Goal: Register for event/course

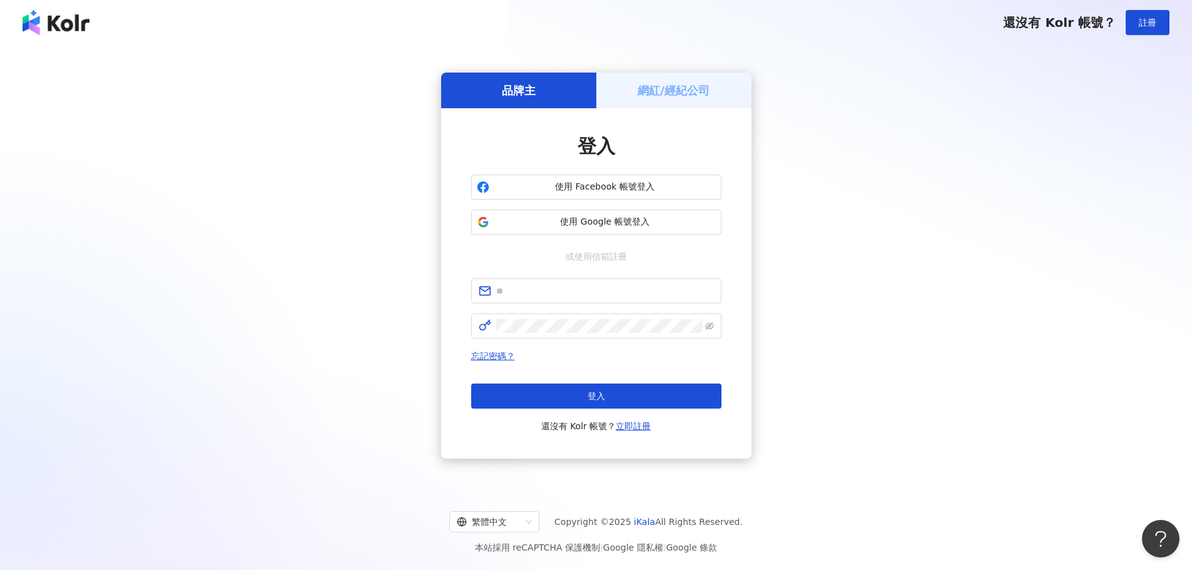
click at [1023, 375] on div "品牌主 網紅/經紀公司 登入 使用 Facebook 帳號登入 使用 Google 帳號登入 或使用信箱註冊 忘記密碼？ 登入 還沒有 Kolr 帳號？ 立即…" at bounding box center [596, 265] width 1162 height 421
click at [630, 221] on span "使用 Google 帳號登入" at bounding box center [606, 222] width 222 height 13
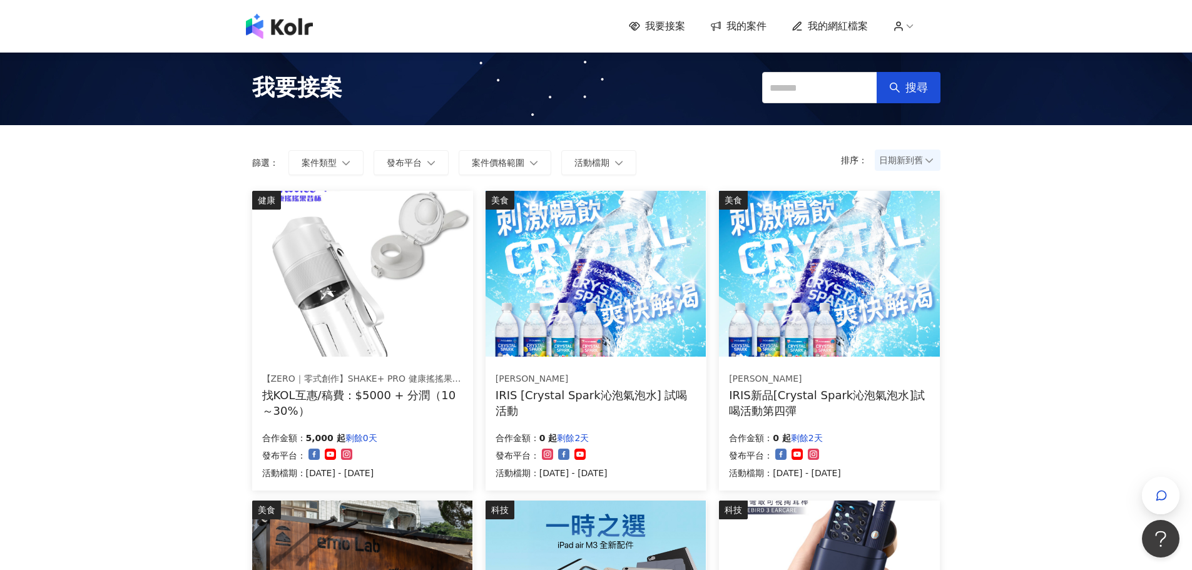
click at [331, 306] on img at bounding box center [362, 274] width 220 height 166
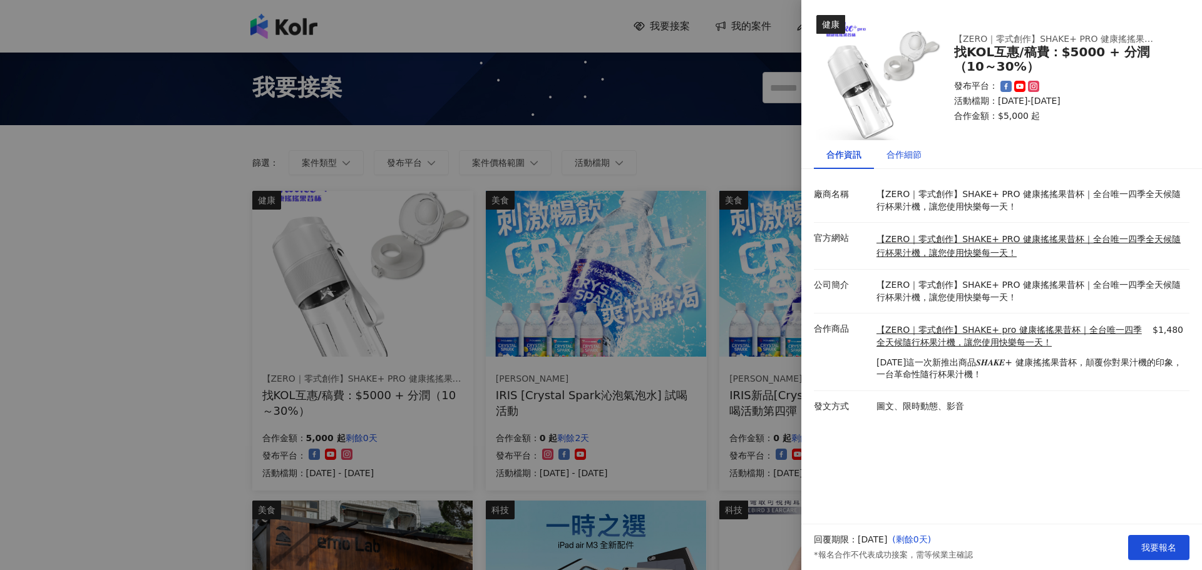
click at [905, 158] on div "合作細節" at bounding box center [903, 155] width 35 height 14
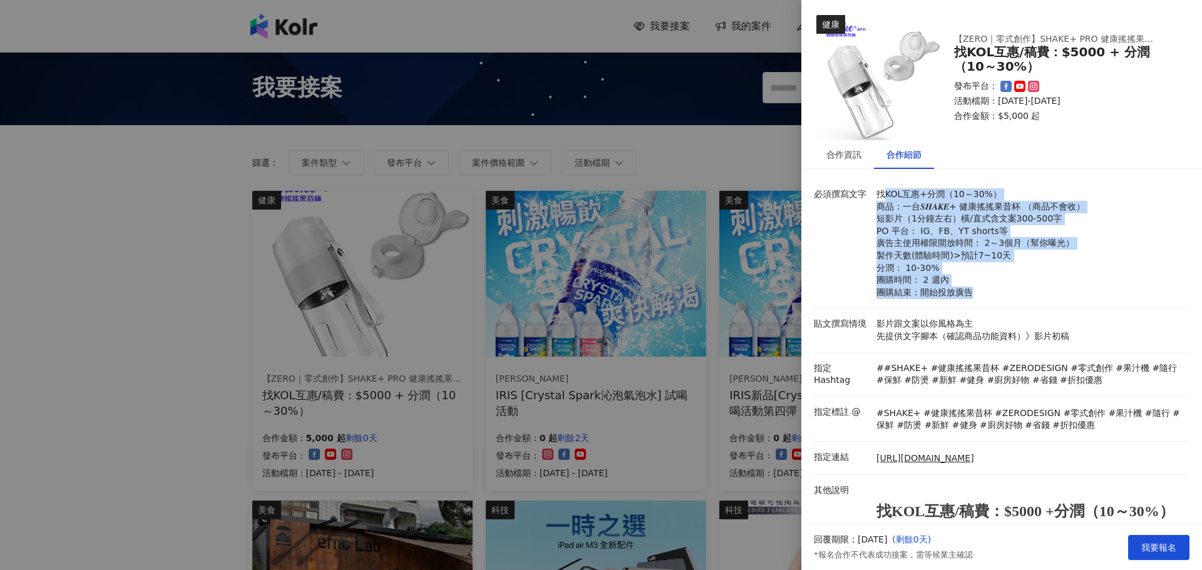
drag, startPoint x: 881, startPoint y: 197, endPoint x: 1084, endPoint y: 292, distance: 223.8
click at [1082, 297] on p "找KOL互惠+分潤（10～30%） 商品：一台𝑺𝑯𝑨𝑲𝑬+ 健康搖搖果昔杯 （商品不會收） 短影片（1分鐘左右）橫/直式含文案300-500字 PO 平台： …" at bounding box center [1029, 243] width 307 height 110
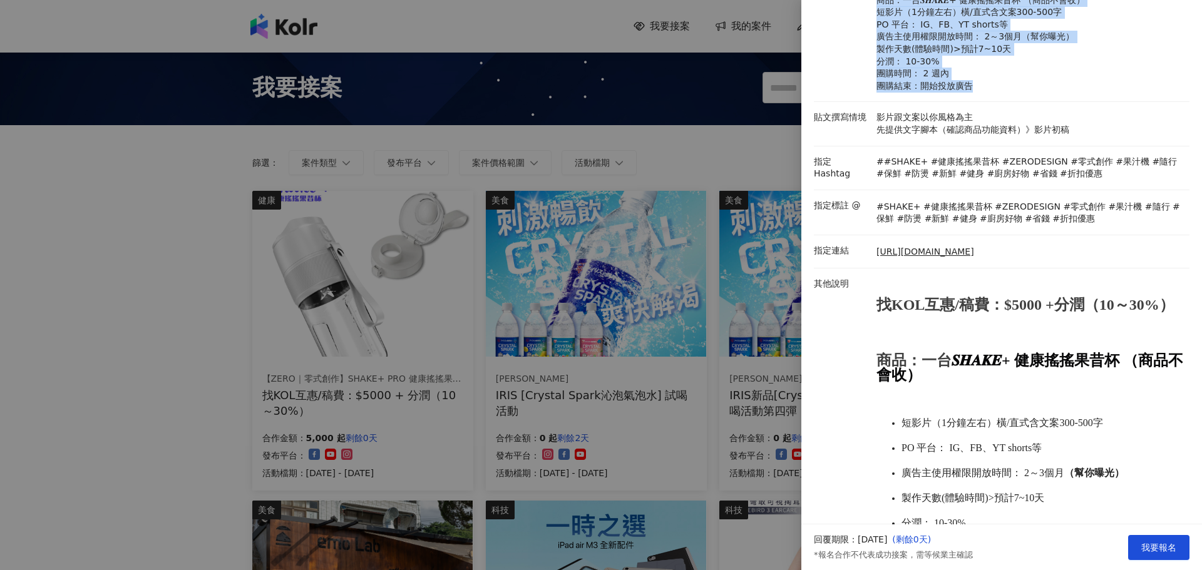
scroll to position [299, 0]
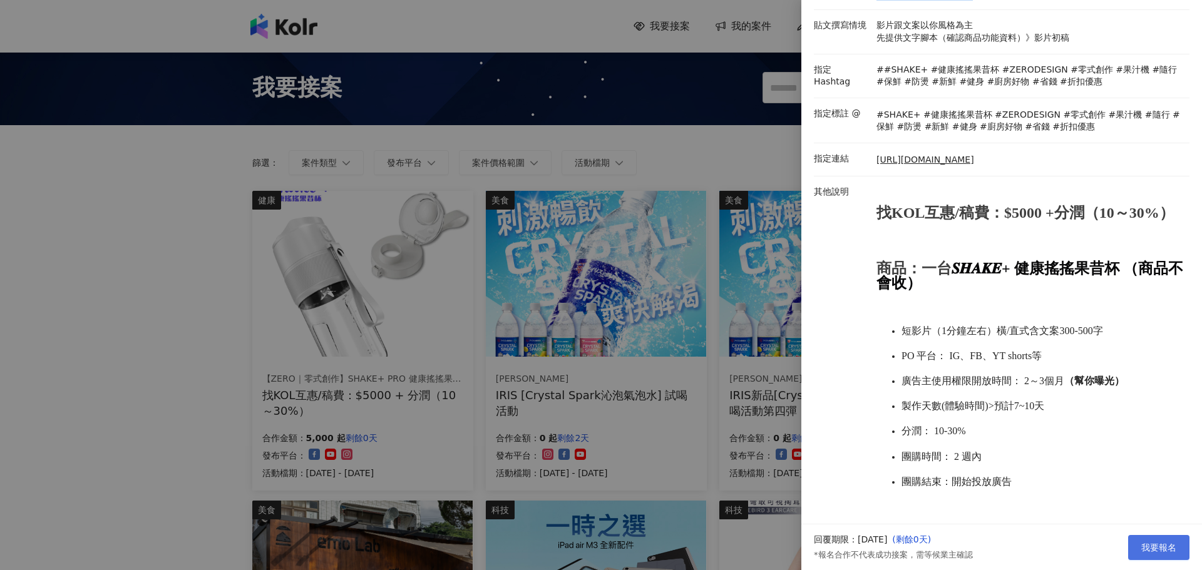
click at [1160, 556] on button "我要報名" at bounding box center [1158, 547] width 61 height 25
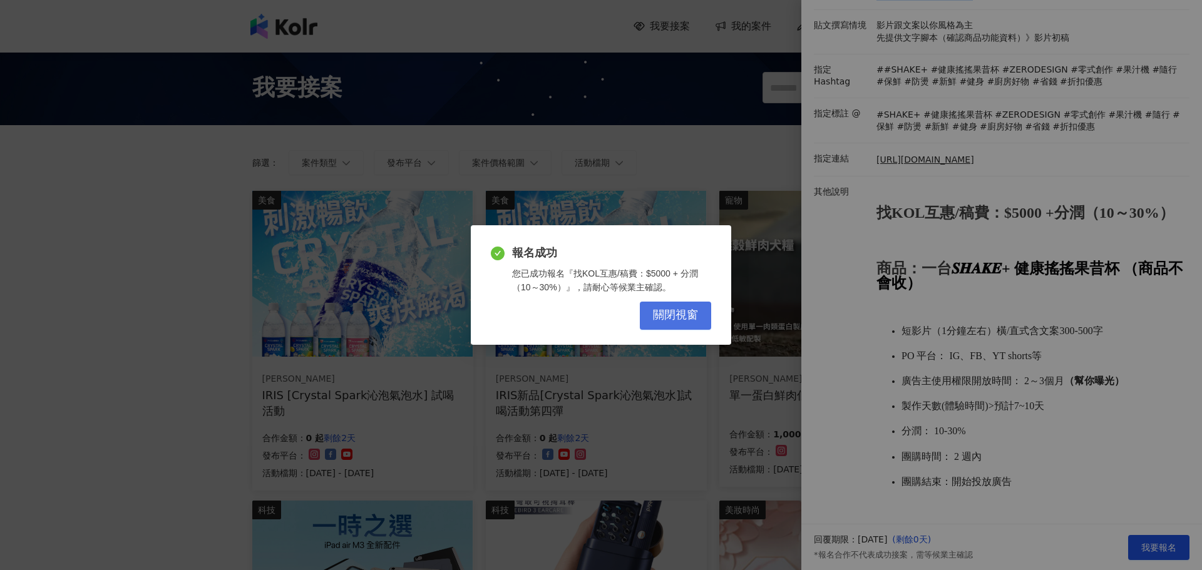
click at [672, 313] on span "關閉視窗" at bounding box center [675, 316] width 45 height 14
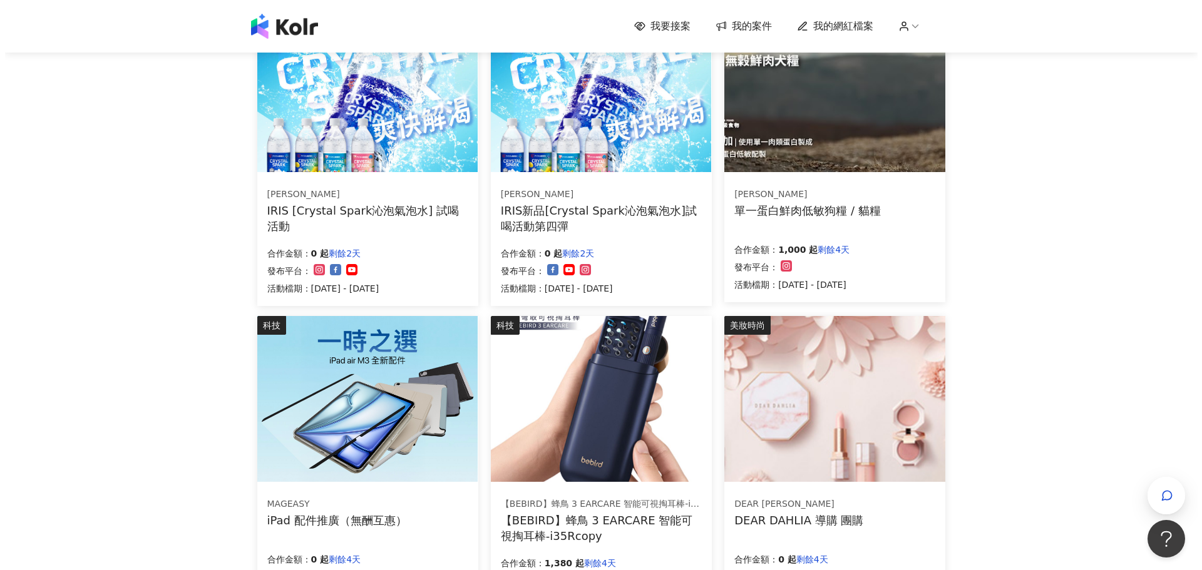
scroll to position [125, 0]
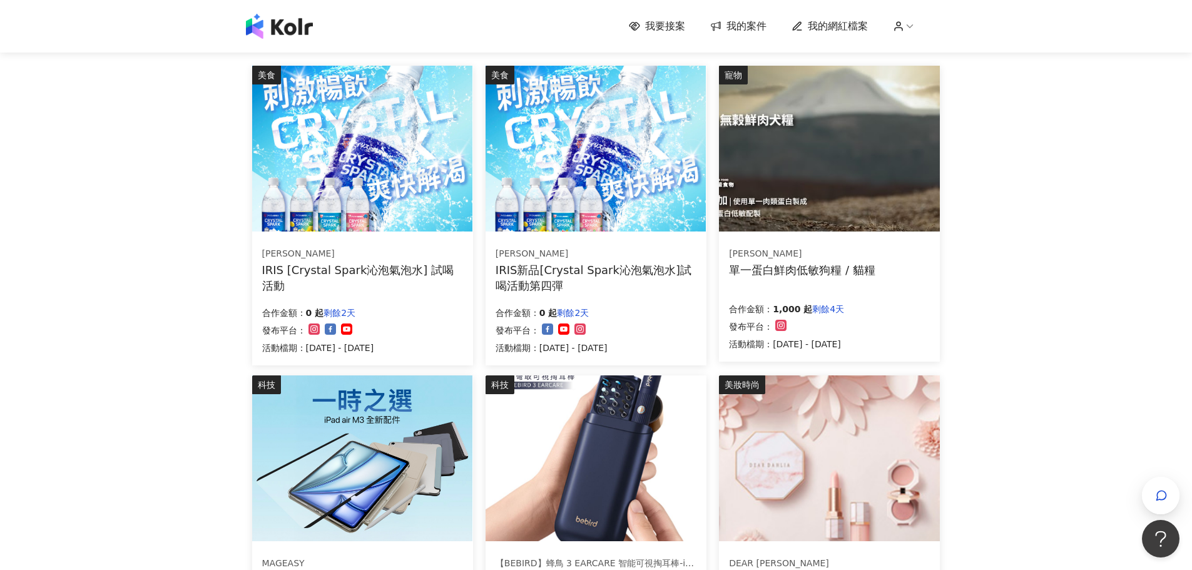
click at [860, 197] on img at bounding box center [829, 149] width 220 height 166
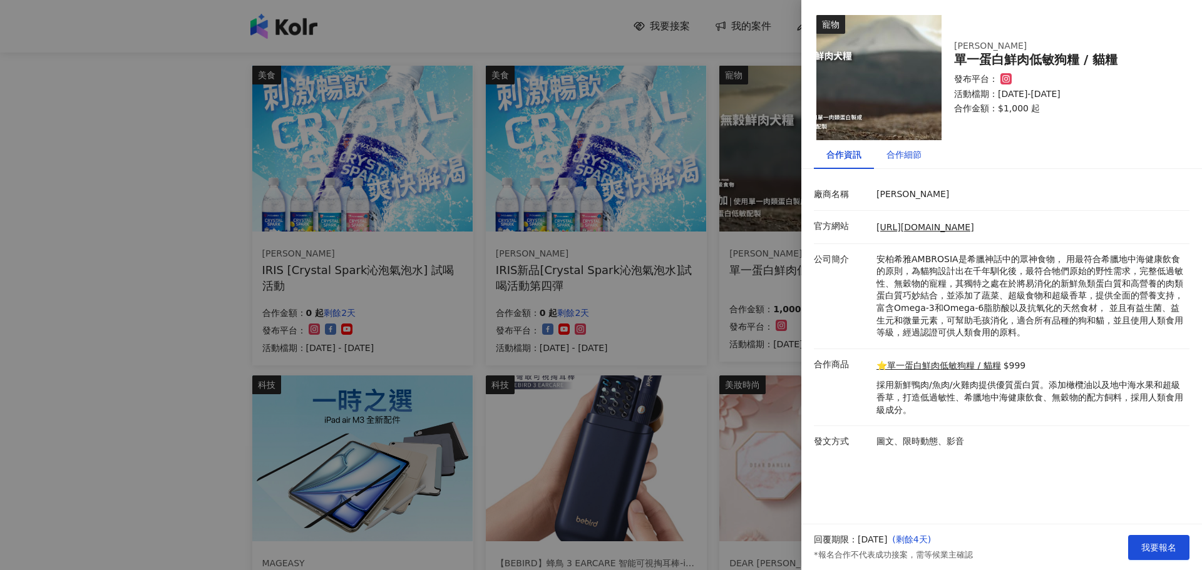
click at [906, 156] on div "合作細節" at bounding box center [903, 155] width 35 height 14
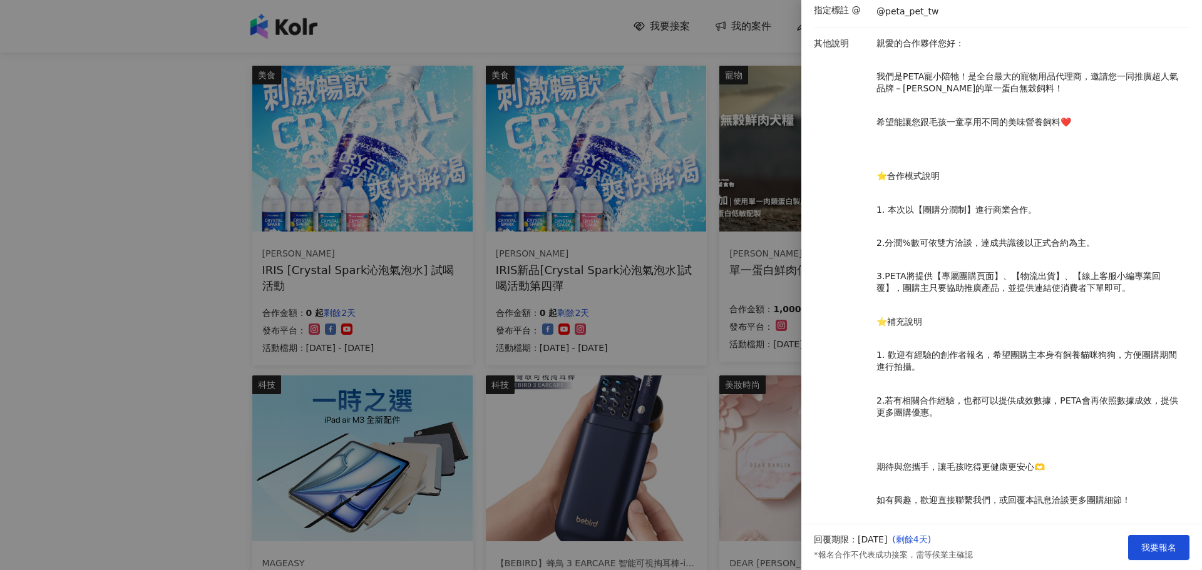
scroll to position [317, 0]
click at [1184, 555] on button "我要報名" at bounding box center [1158, 547] width 61 height 25
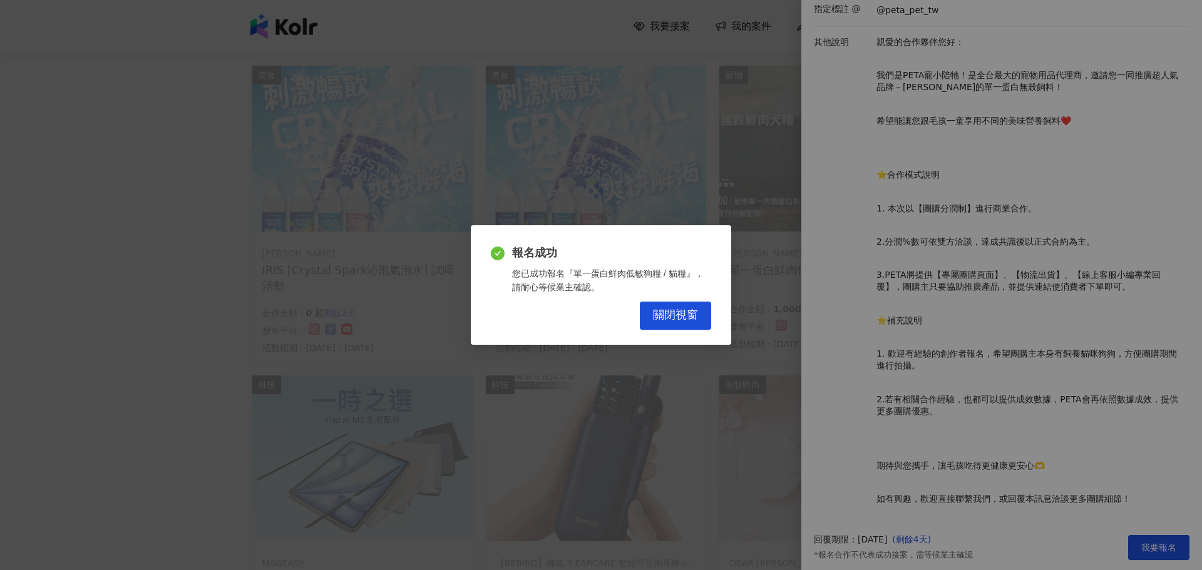
click at [83, 304] on div "報名成功 您已成功報名『單一蛋白鮮肉低敏狗糧 / 貓糧』，請耐心等候業主確認。 關閉視窗" at bounding box center [601, 285] width 1202 height 570
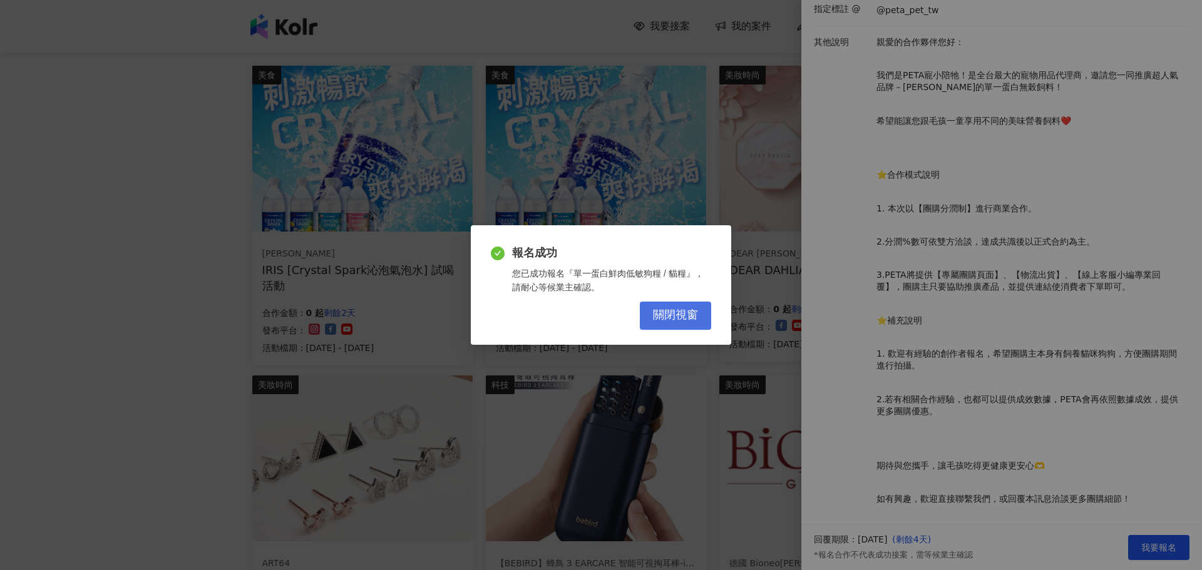
click at [681, 327] on button "關閉視窗" at bounding box center [675, 316] width 71 height 28
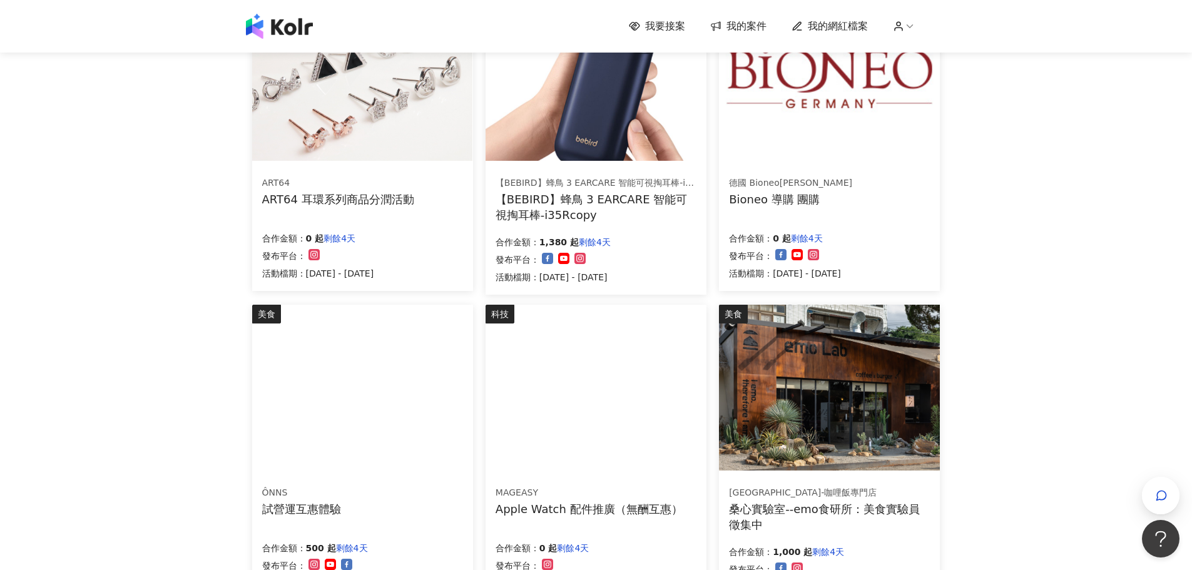
scroll to position [626, 0]
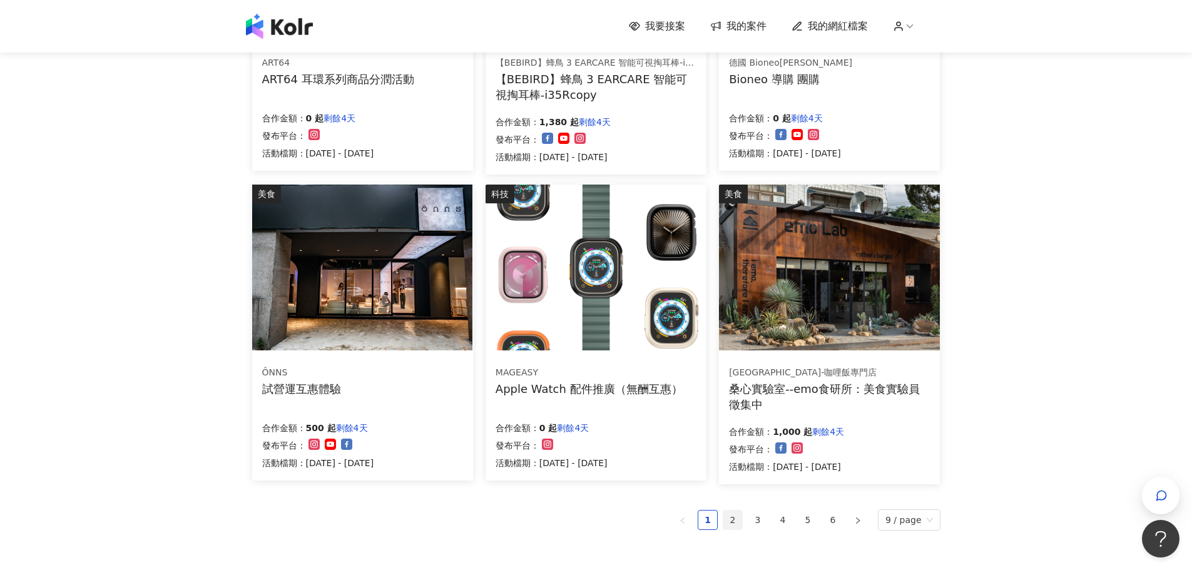
click at [737, 518] on link "2" at bounding box center [733, 520] width 19 height 19
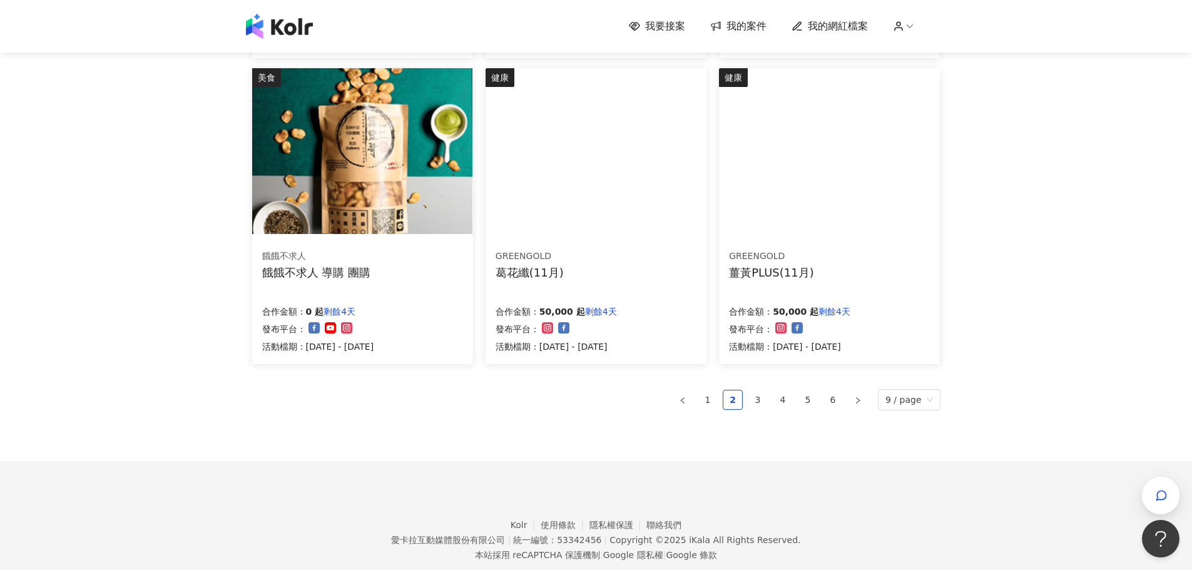
scroll to position [748, 0]
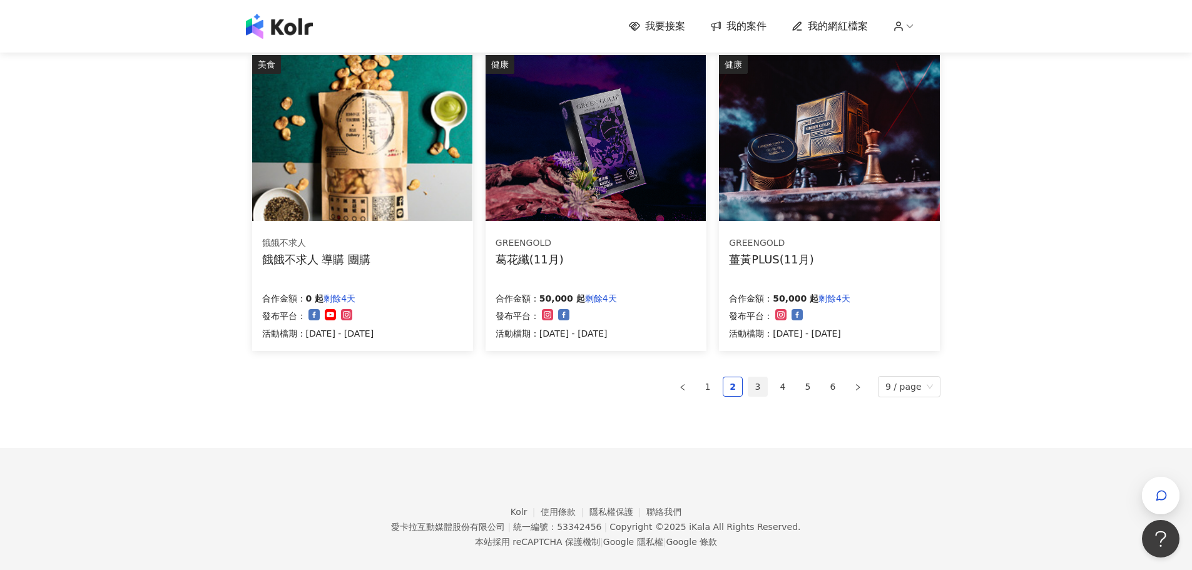
click at [762, 392] on link "3" at bounding box center [758, 386] width 19 height 19
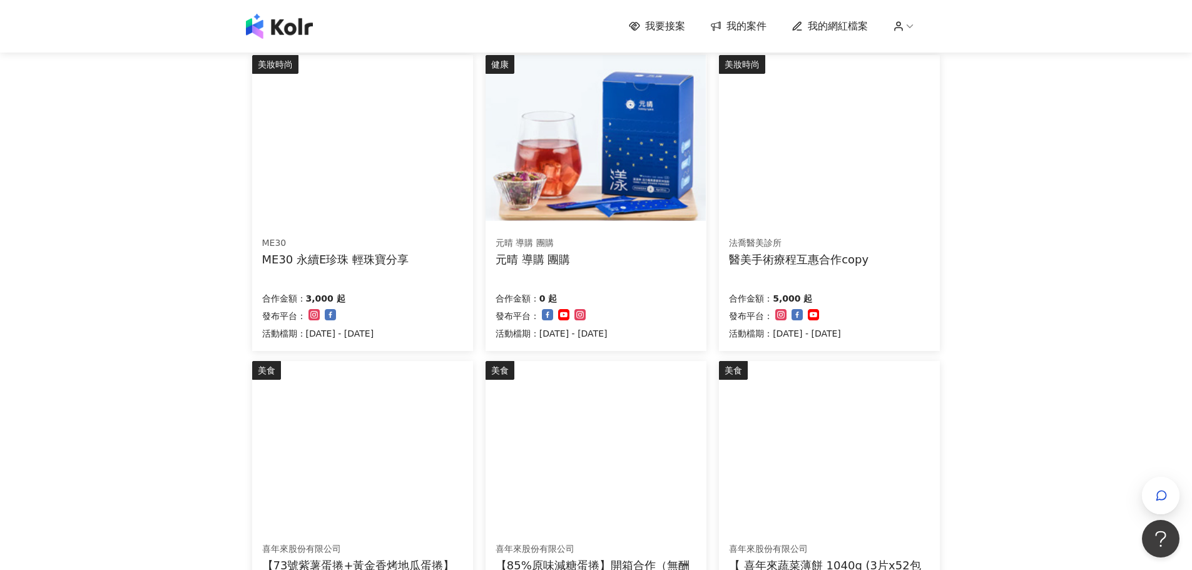
scroll to position [626, 0]
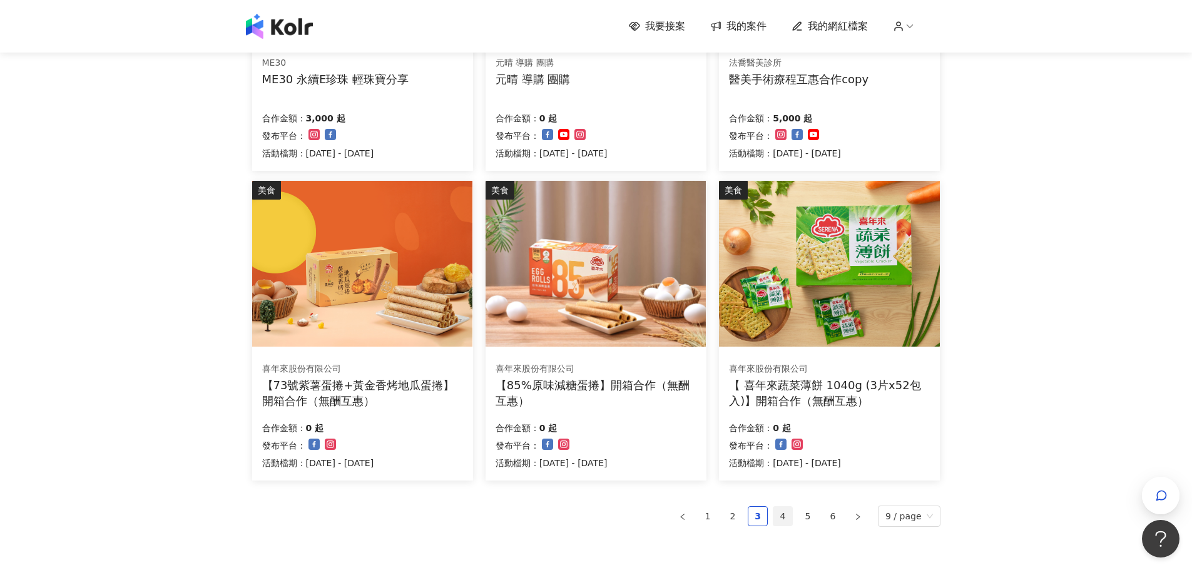
click at [781, 519] on link "4" at bounding box center [783, 516] width 19 height 19
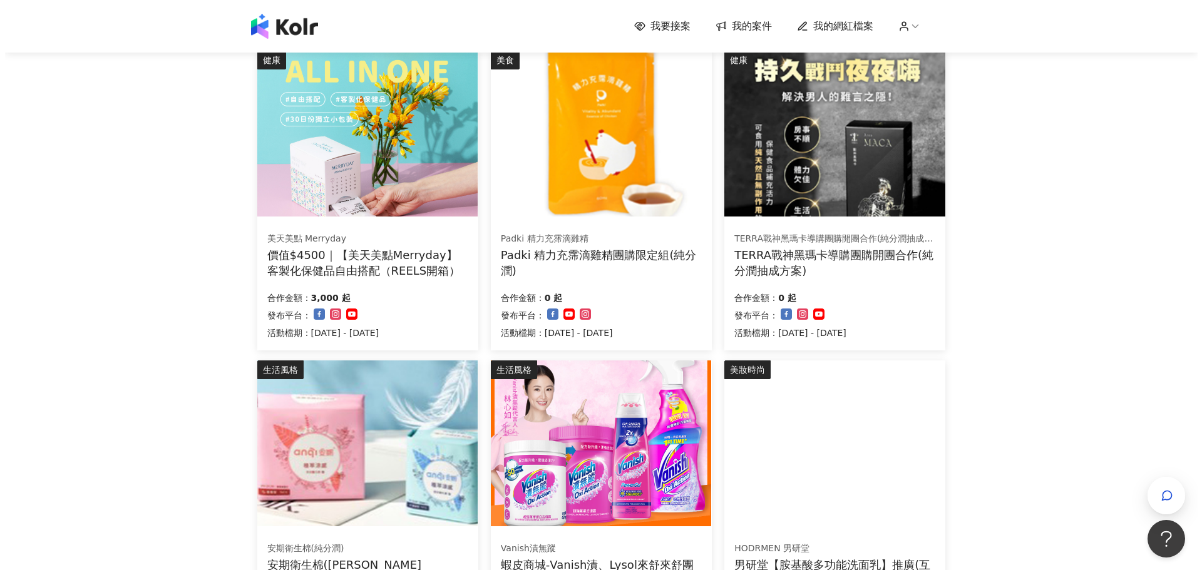
scroll to position [20, 0]
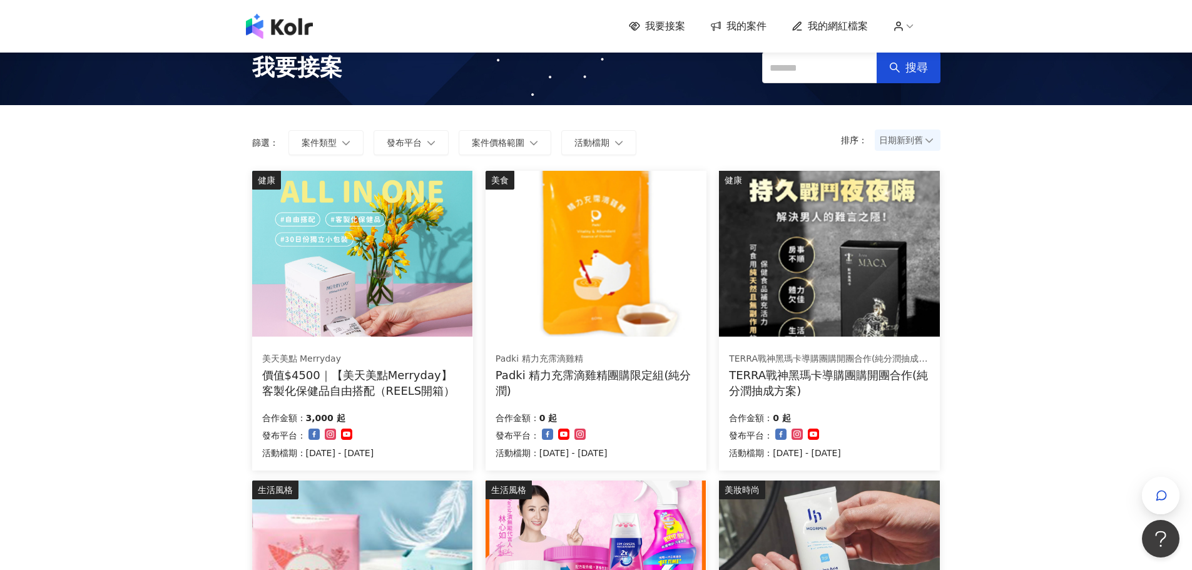
click at [444, 298] on img at bounding box center [362, 254] width 220 height 166
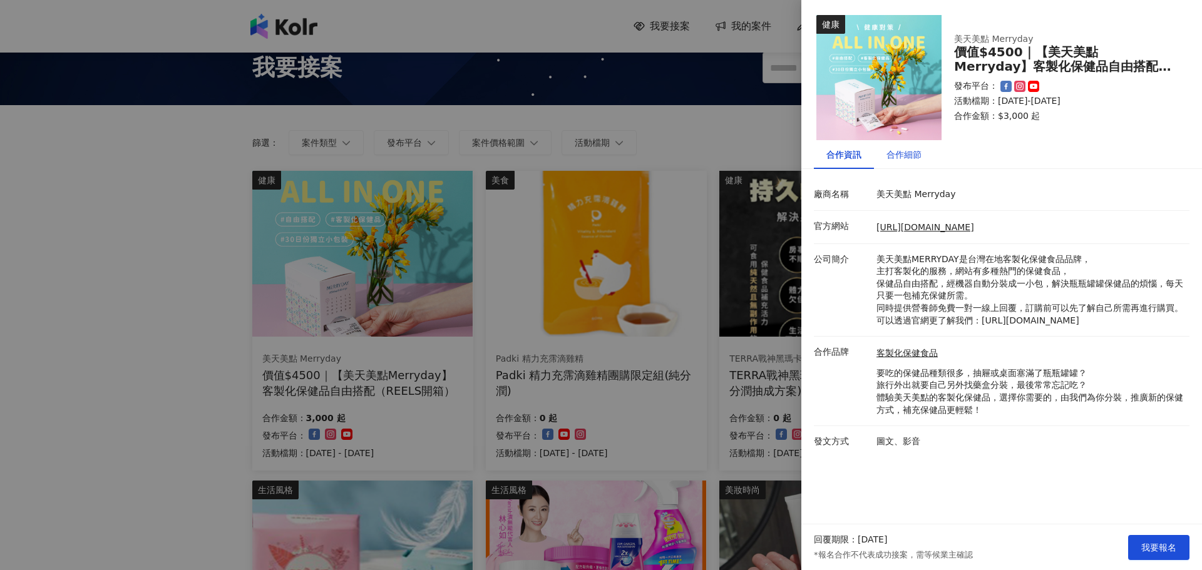
click at [901, 153] on div "合作細節" at bounding box center [903, 155] width 35 height 14
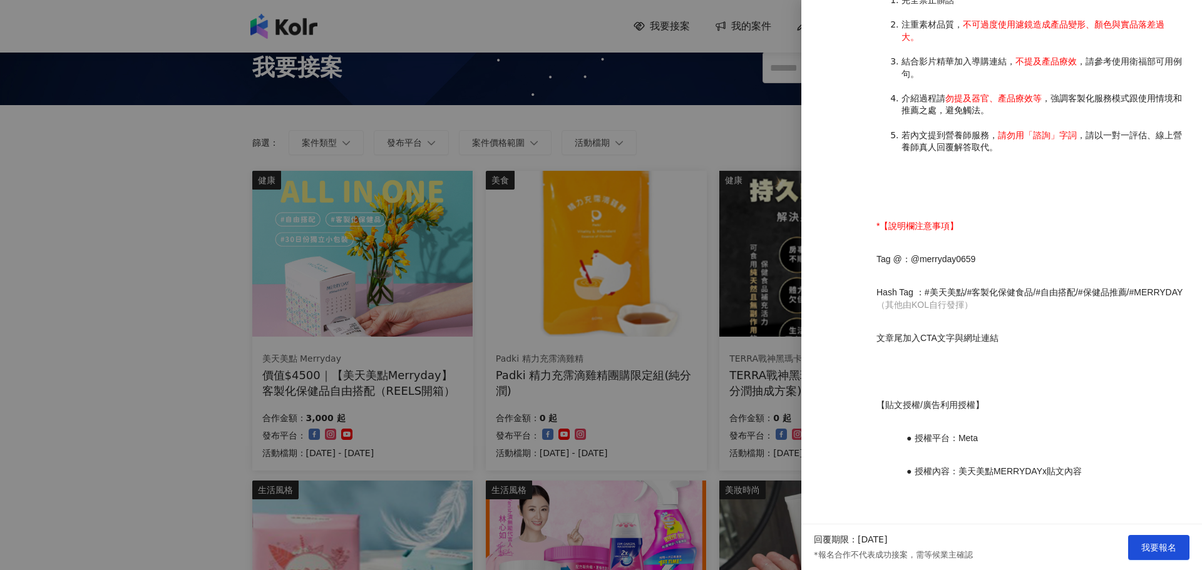
scroll to position [1350, 0]
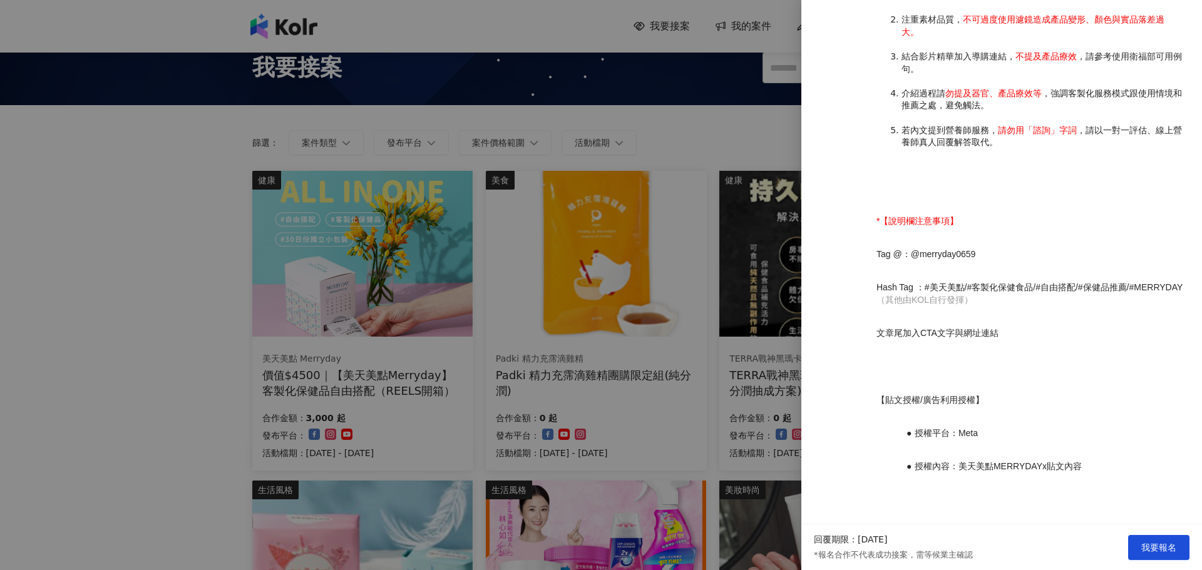
click at [158, 230] on div at bounding box center [601, 285] width 1202 height 570
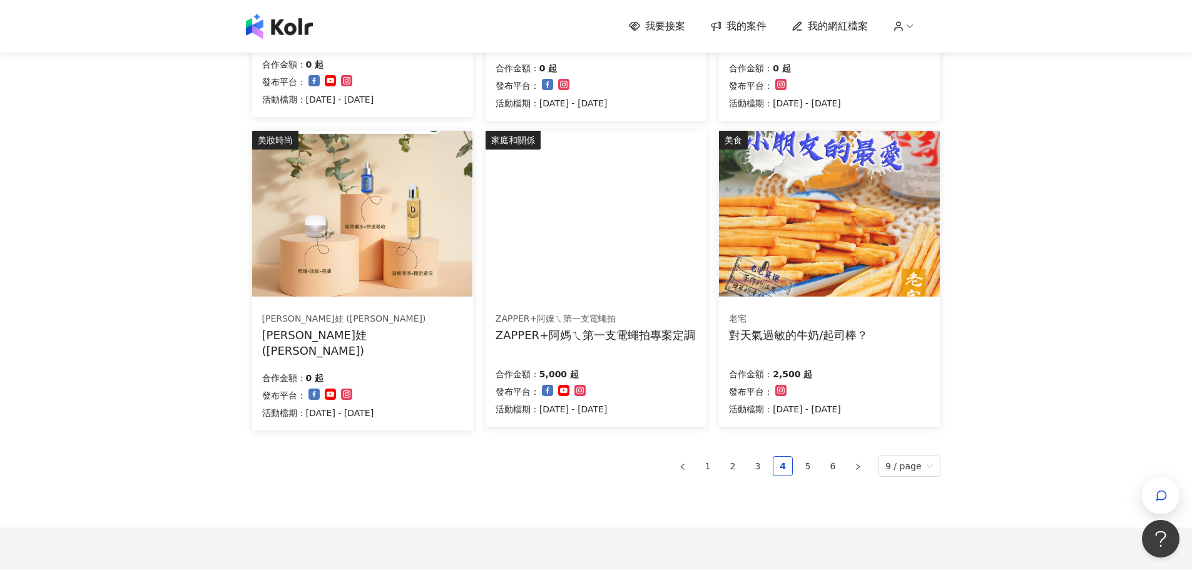
scroll to position [709, 0]
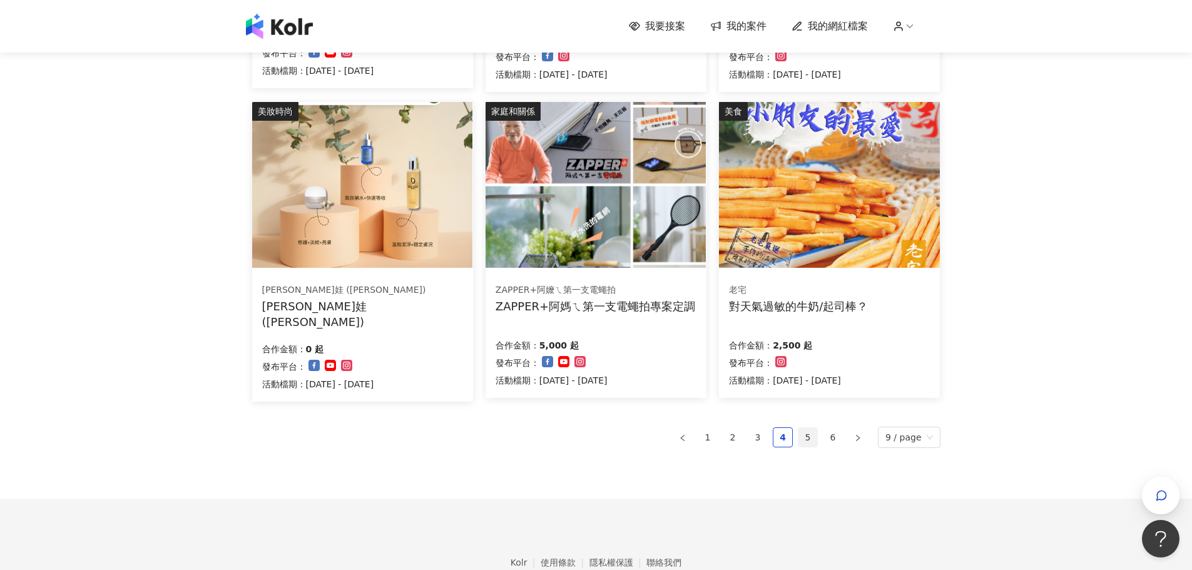
click at [810, 435] on link "5" at bounding box center [808, 437] width 19 height 19
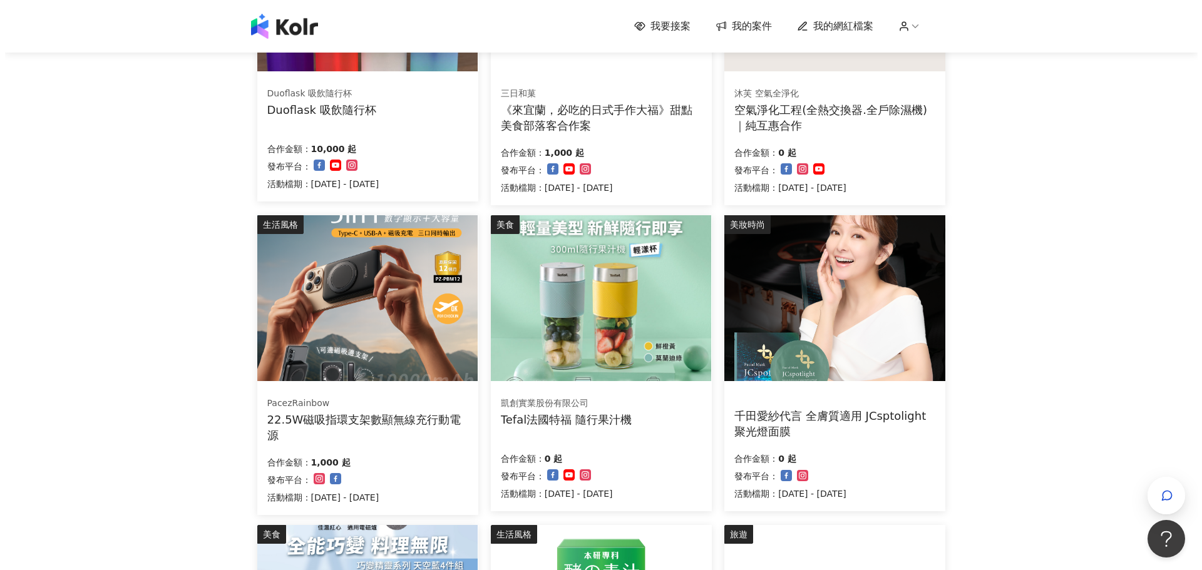
scroll to position [270, 0]
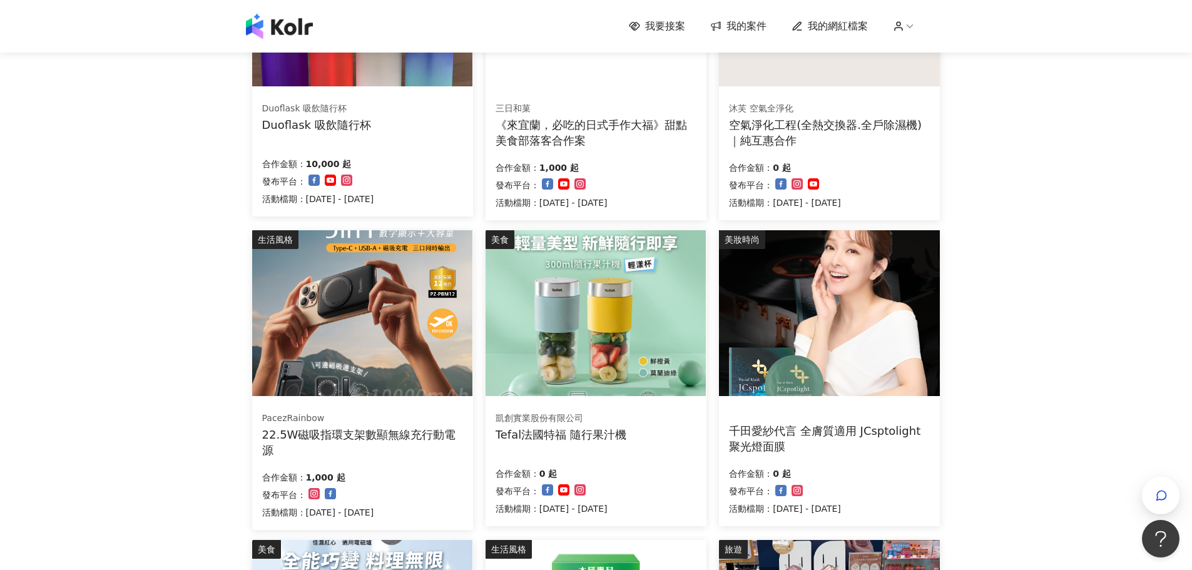
click at [383, 130] on div "Duoflask 吸飲隨行杯 Duoflask 吸飲隨行杯" at bounding box center [362, 116] width 201 height 31
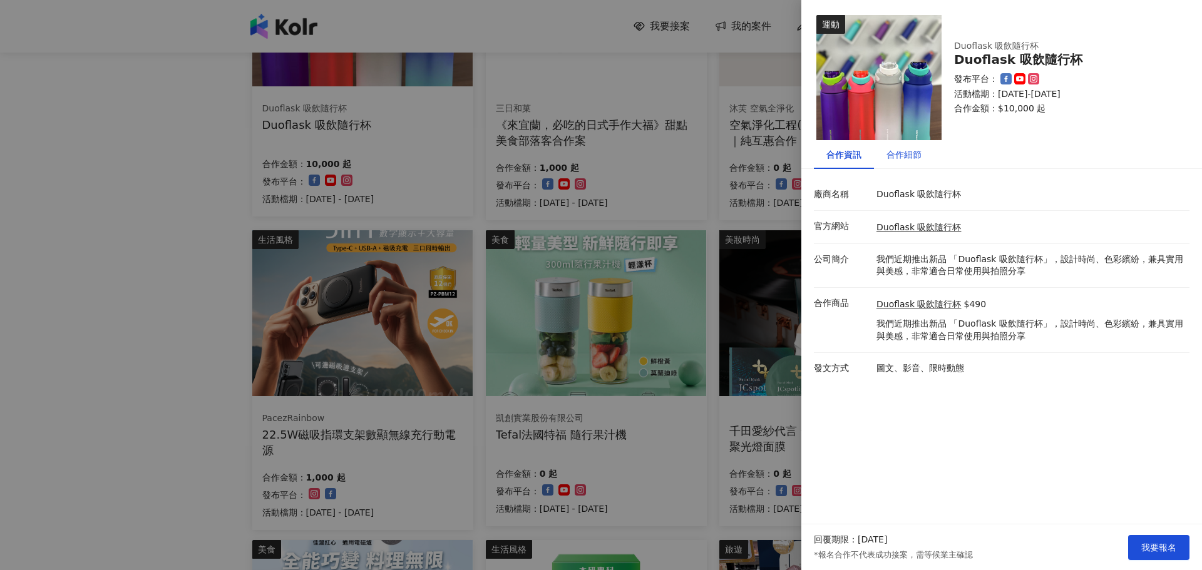
click at [918, 157] on div "合作細節" at bounding box center [903, 155] width 35 height 14
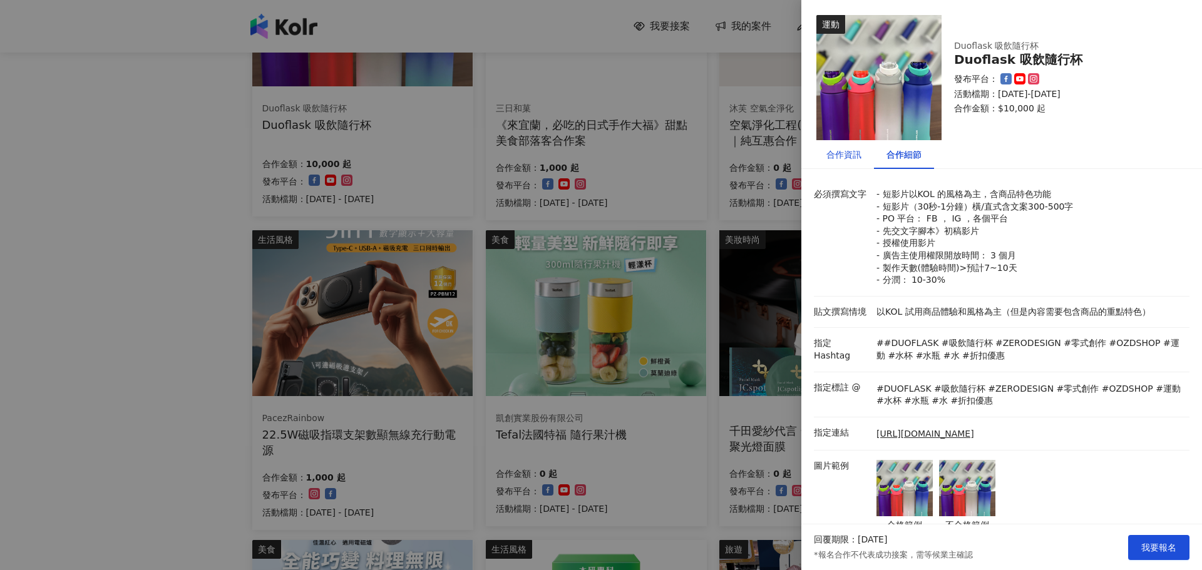
click at [849, 158] on div "合作資訊" at bounding box center [843, 155] width 35 height 14
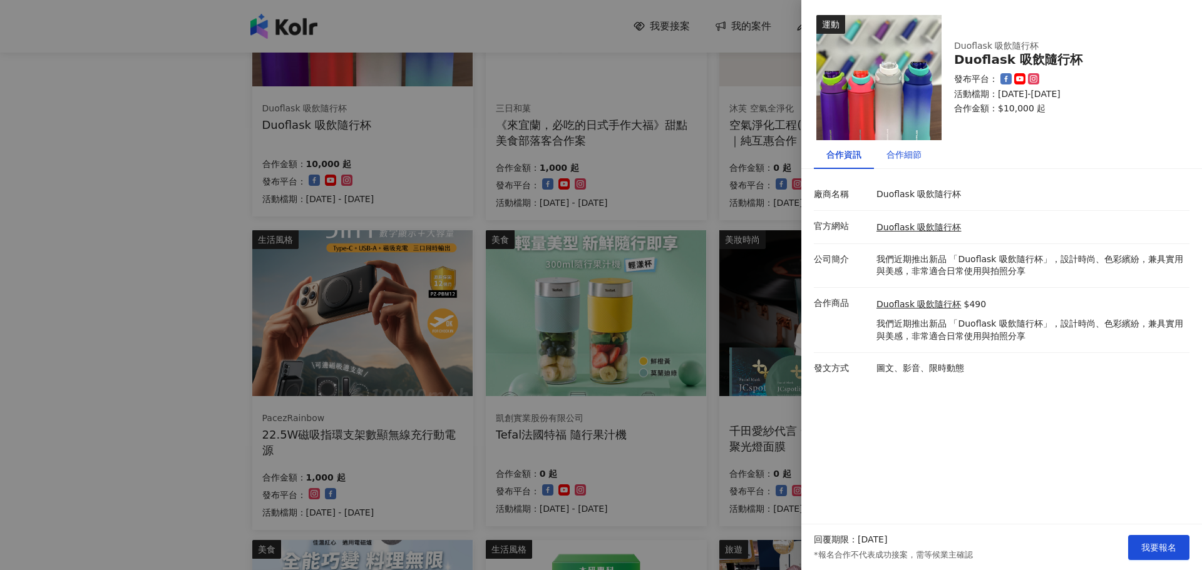
click at [911, 150] on div "合作細節" at bounding box center [903, 155] width 35 height 14
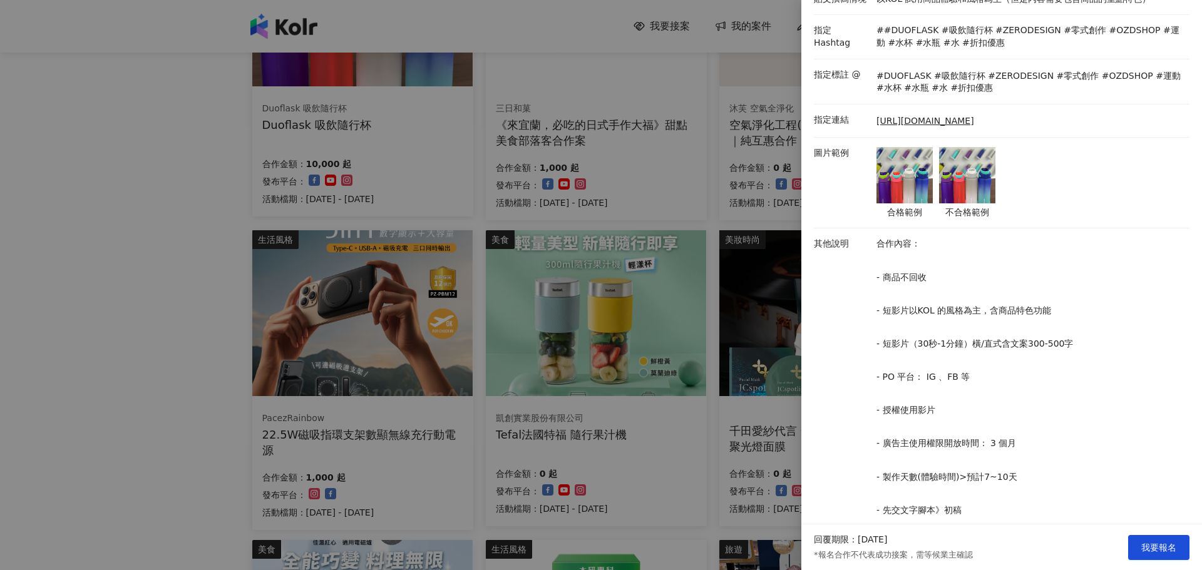
scroll to position [428, 0]
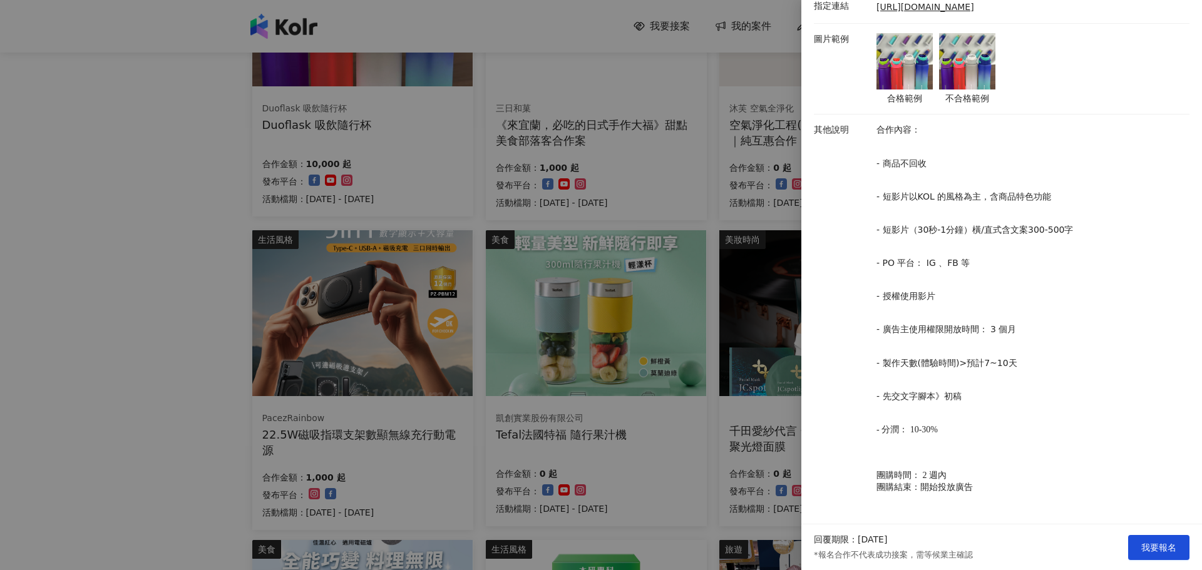
click at [598, 274] on div at bounding box center [601, 285] width 1202 height 570
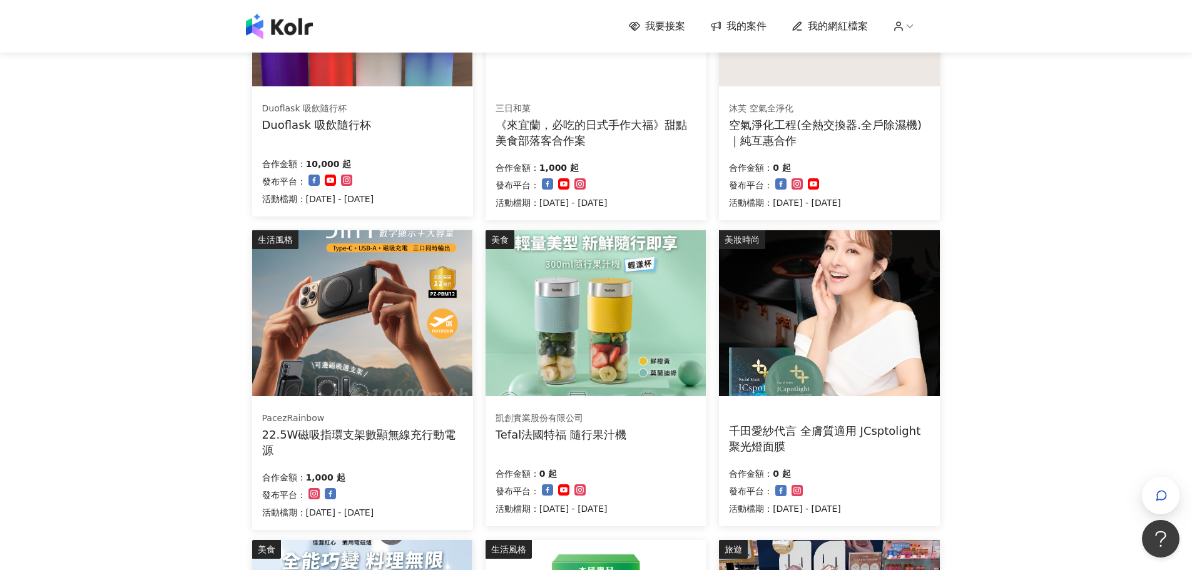
click at [642, 302] on img at bounding box center [596, 313] width 220 height 166
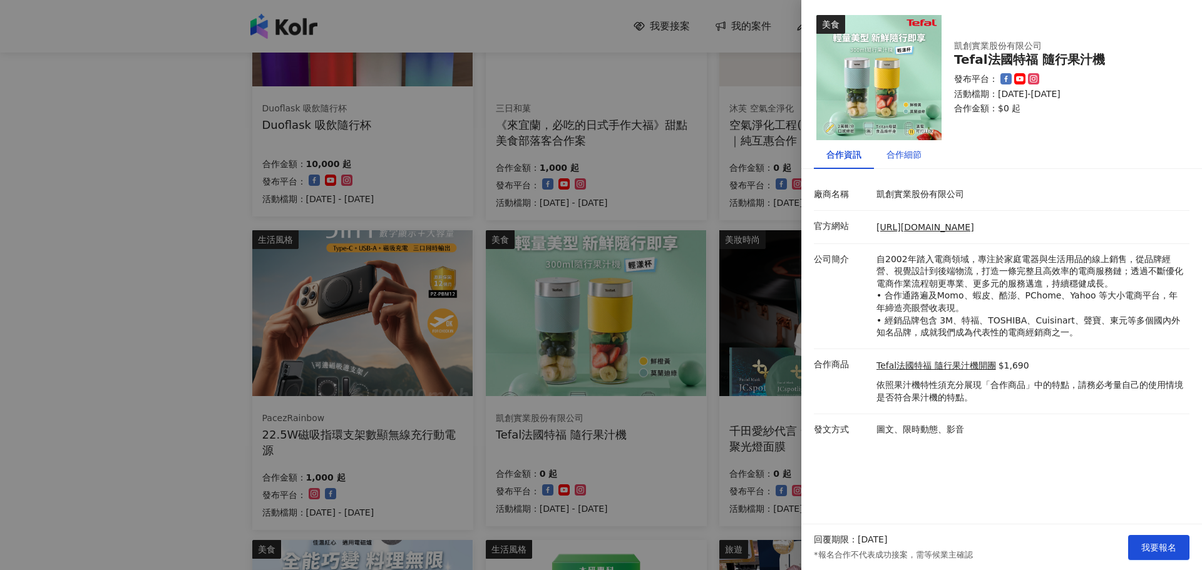
click at [909, 158] on div "合作細節" at bounding box center [903, 155] width 35 height 14
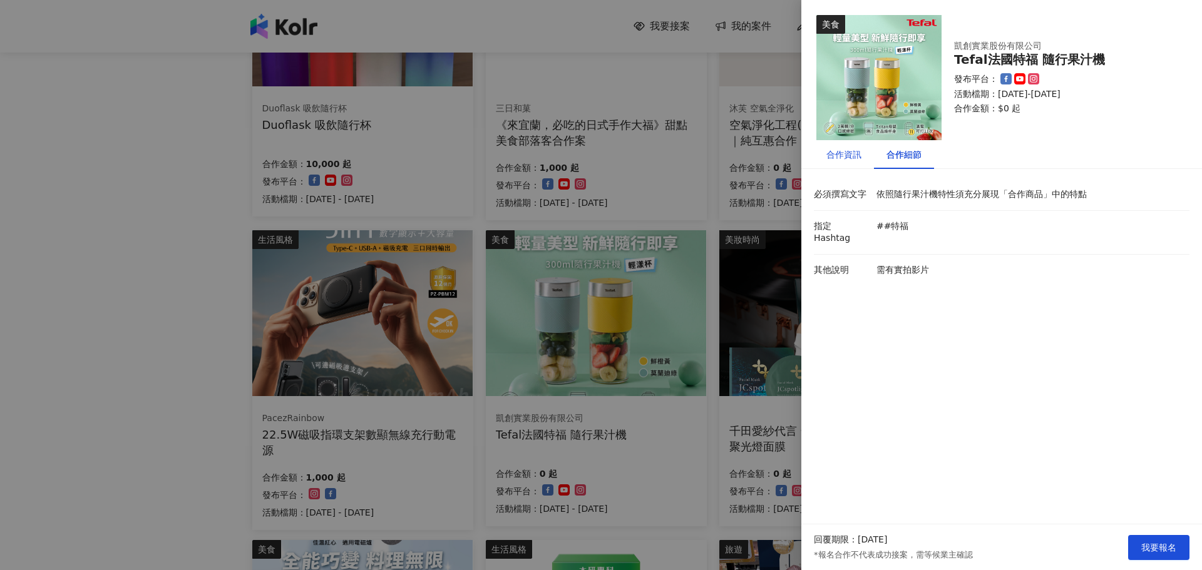
click at [848, 155] on div "合作資訊" at bounding box center [843, 155] width 35 height 14
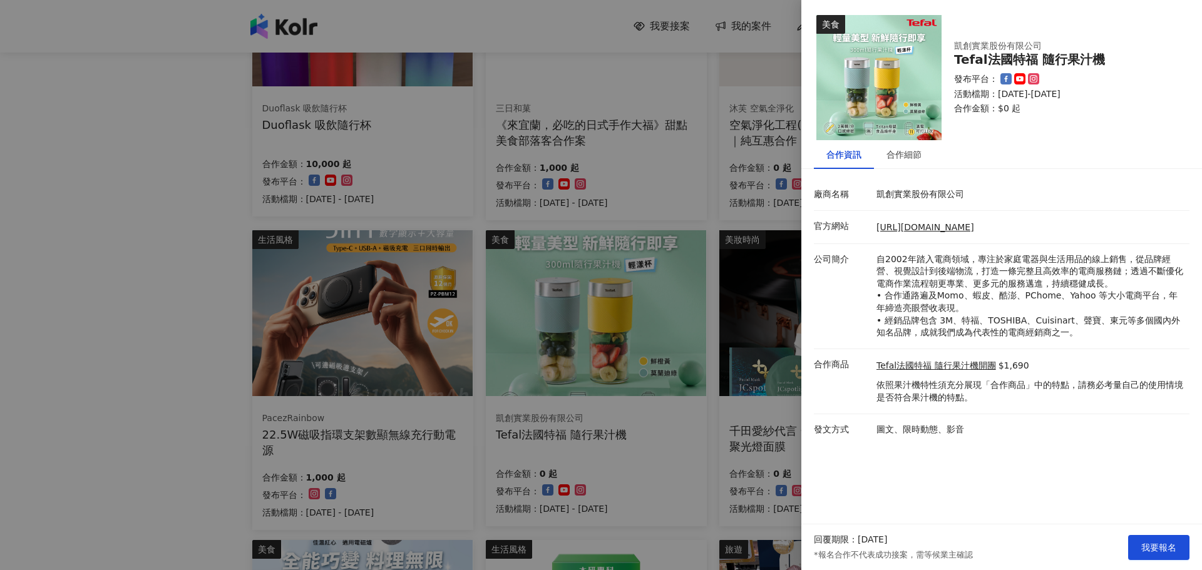
click at [120, 353] on div at bounding box center [601, 285] width 1202 height 570
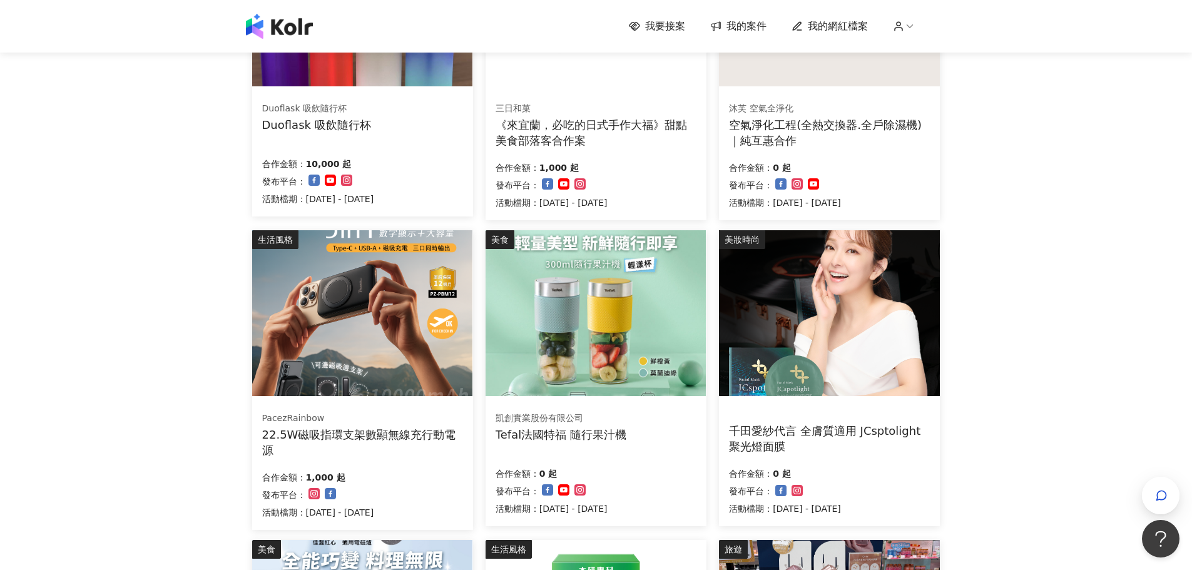
click at [283, 329] on img at bounding box center [362, 313] width 220 height 166
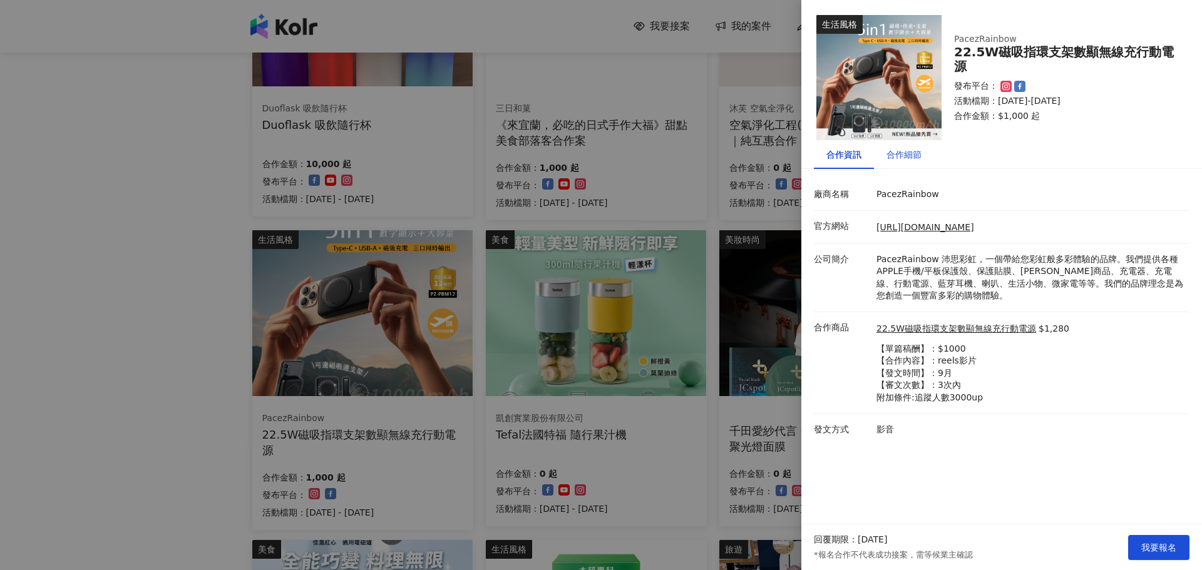
click at [905, 152] on div "合作細節" at bounding box center [903, 155] width 35 height 14
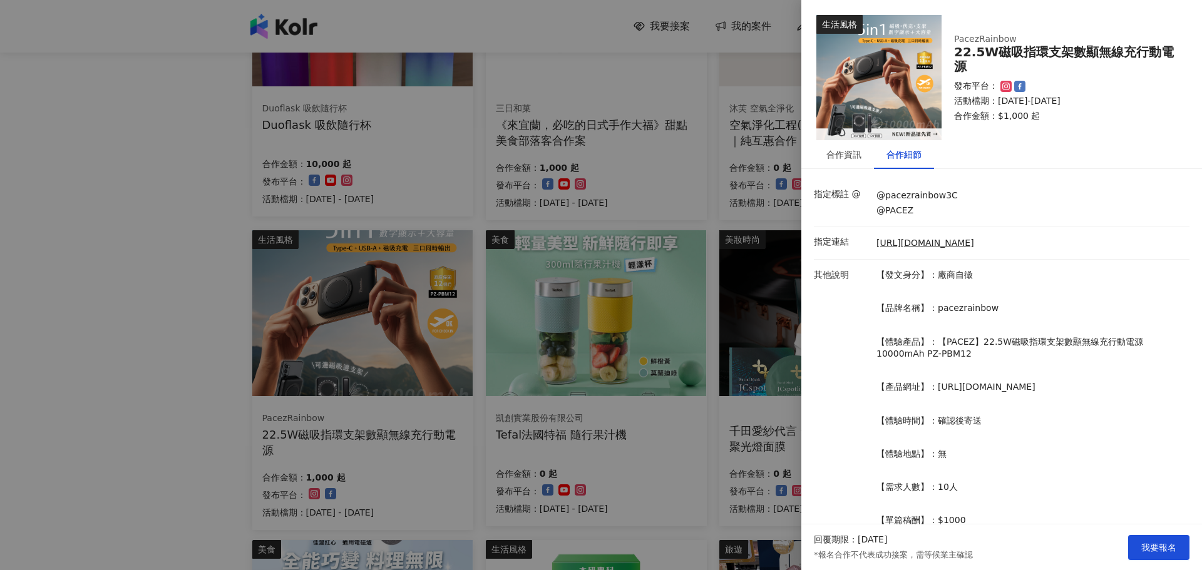
click at [98, 76] on div at bounding box center [601, 285] width 1202 height 570
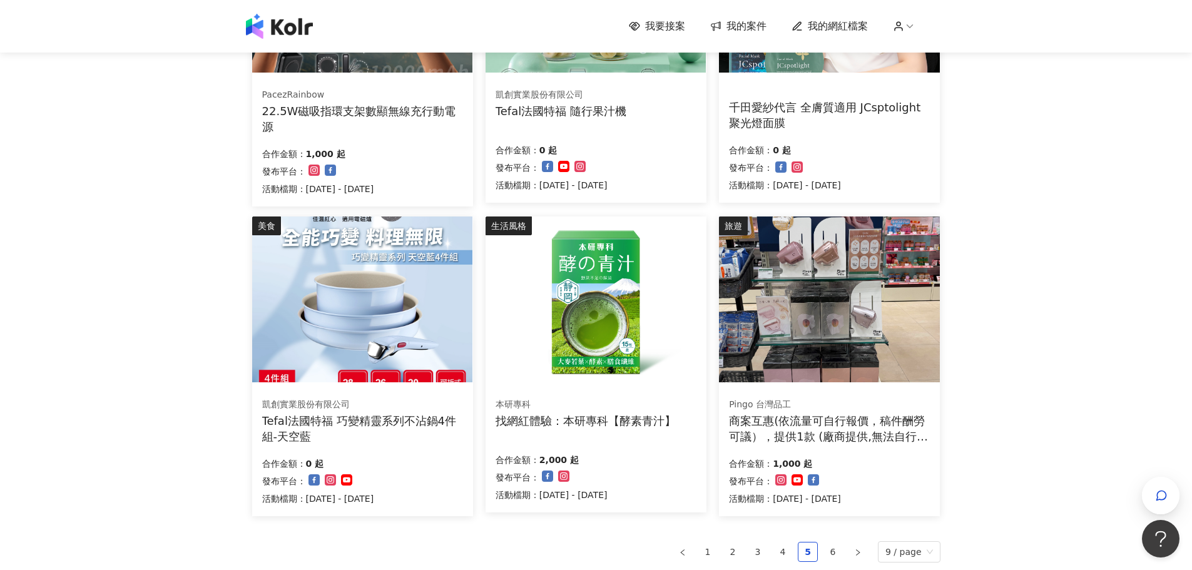
scroll to position [709, 0]
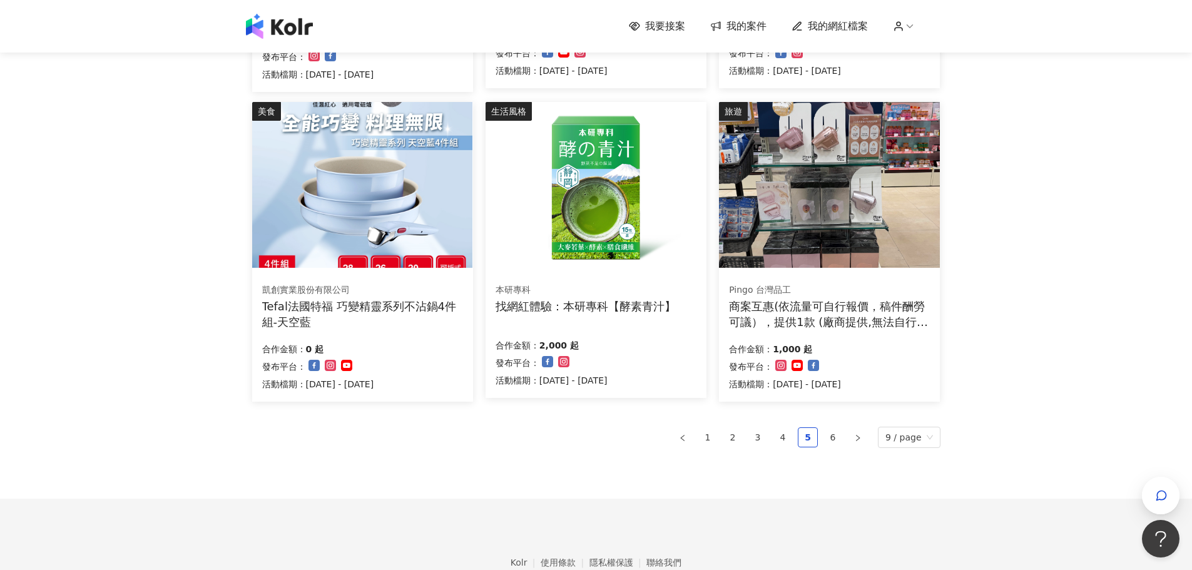
click at [324, 210] on img at bounding box center [362, 185] width 220 height 166
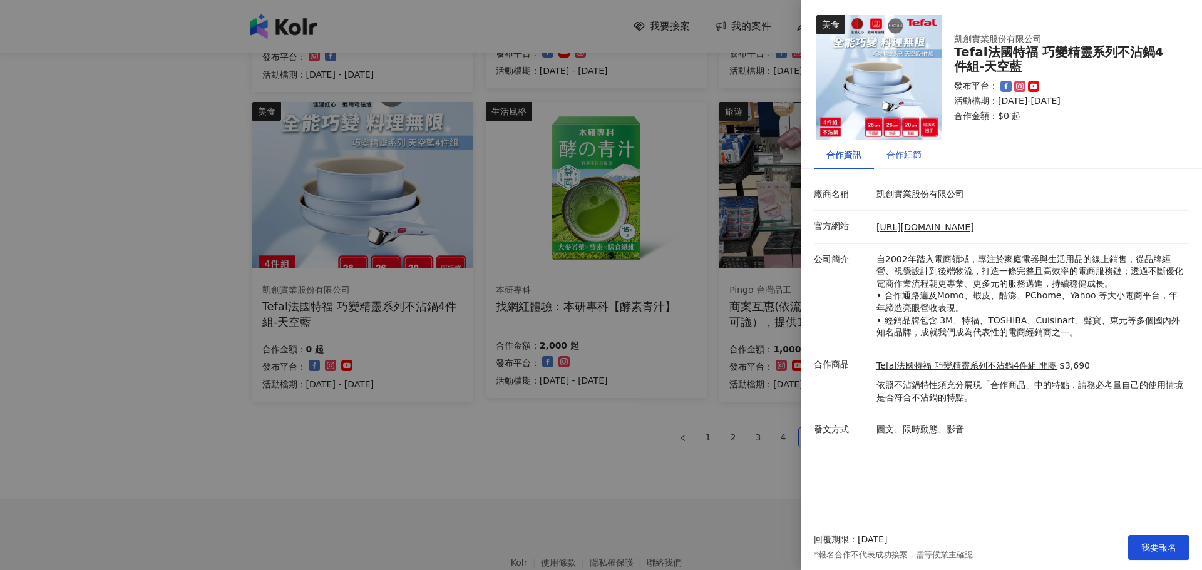
click at [904, 156] on div "合作細節" at bounding box center [903, 155] width 35 height 14
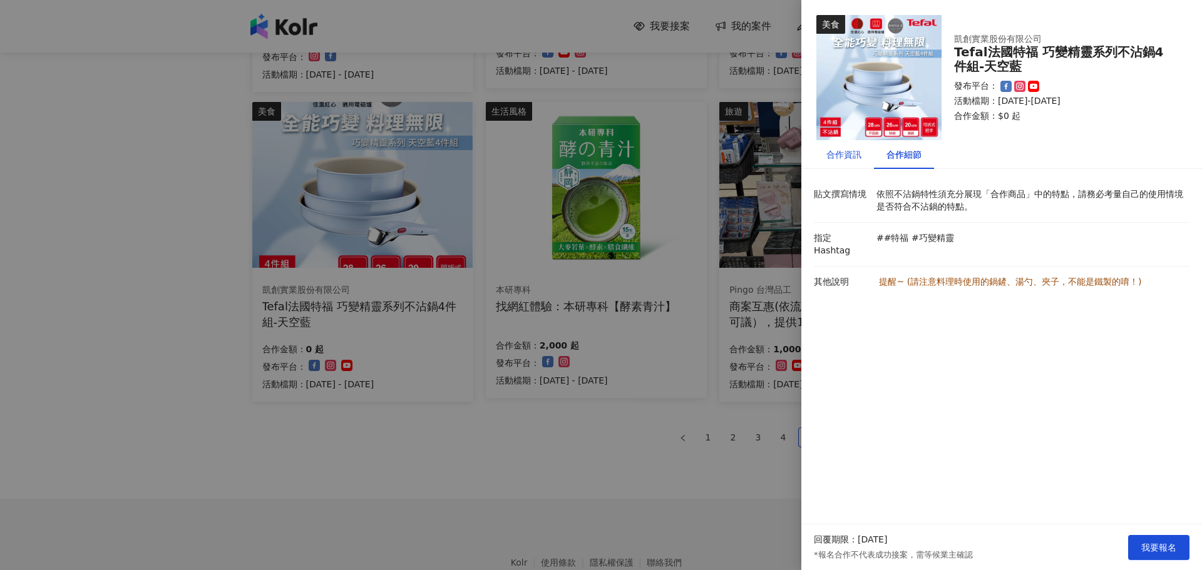
click at [844, 156] on div "合作資訊" at bounding box center [843, 155] width 35 height 14
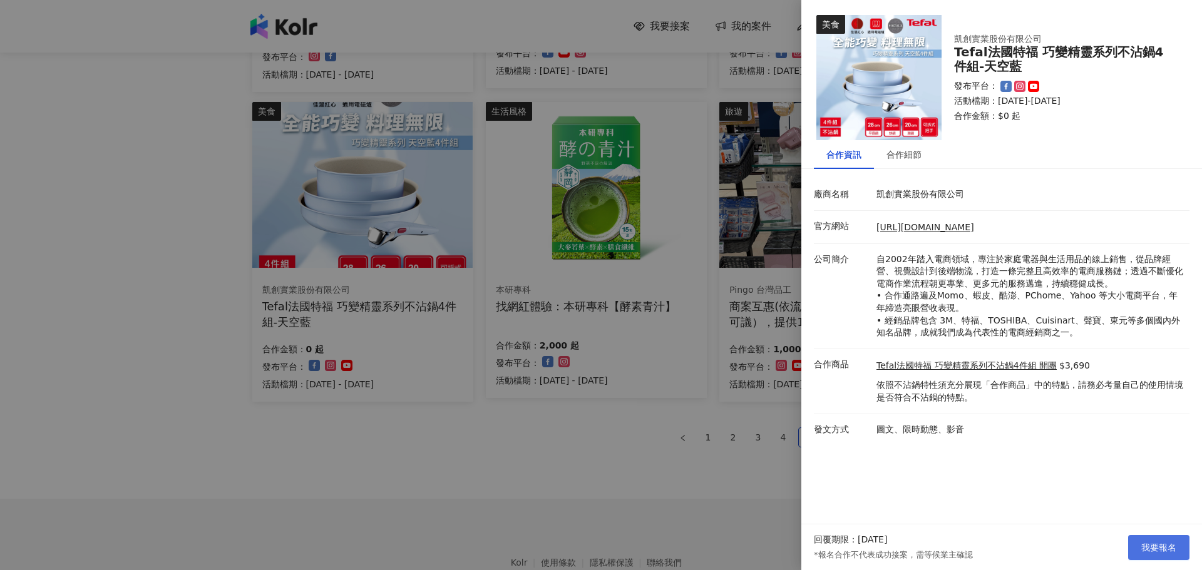
click at [1177, 543] on button "我要報名" at bounding box center [1158, 547] width 61 height 25
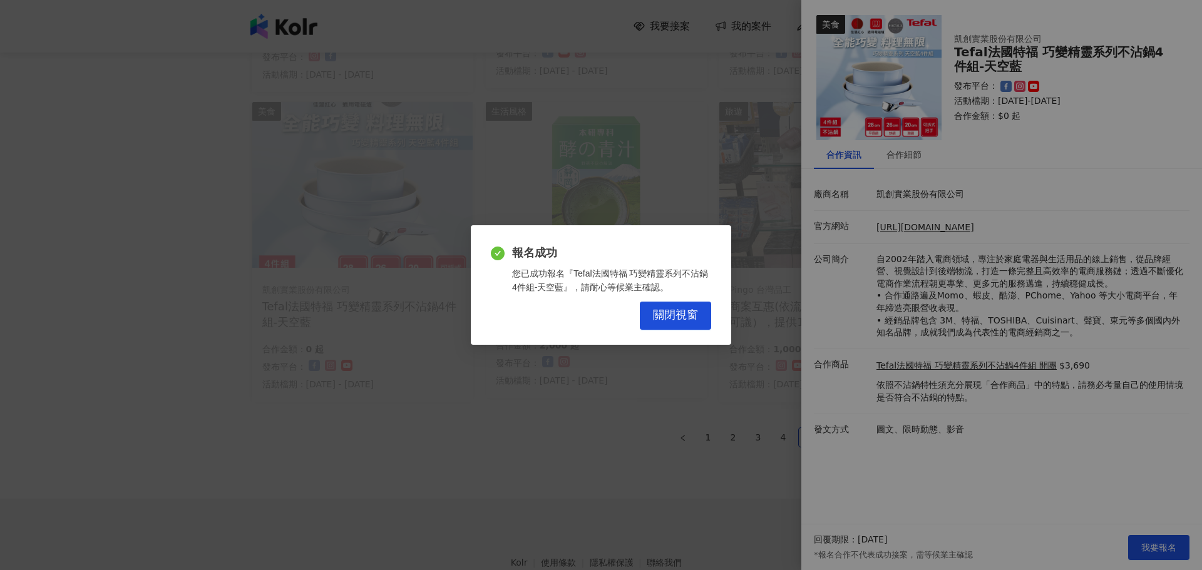
click at [688, 309] on span "關閉視窗" at bounding box center [675, 316] width 45 height 14
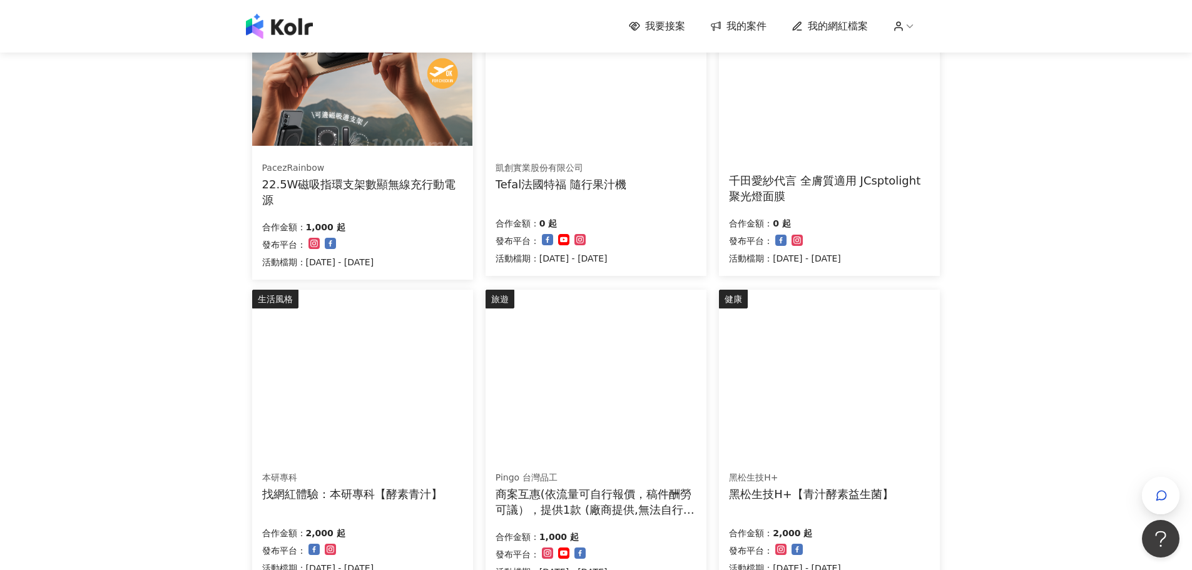
scroll to position [771, 0]
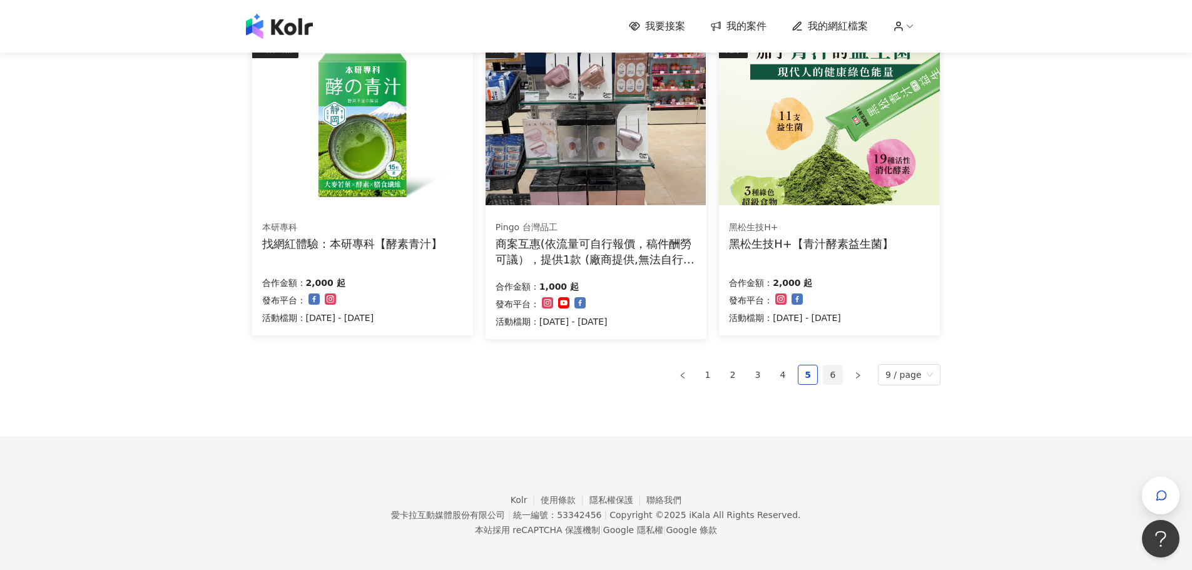
click at [834, 376] on link "6" at bounding box center [833, 375] width 19 height 19
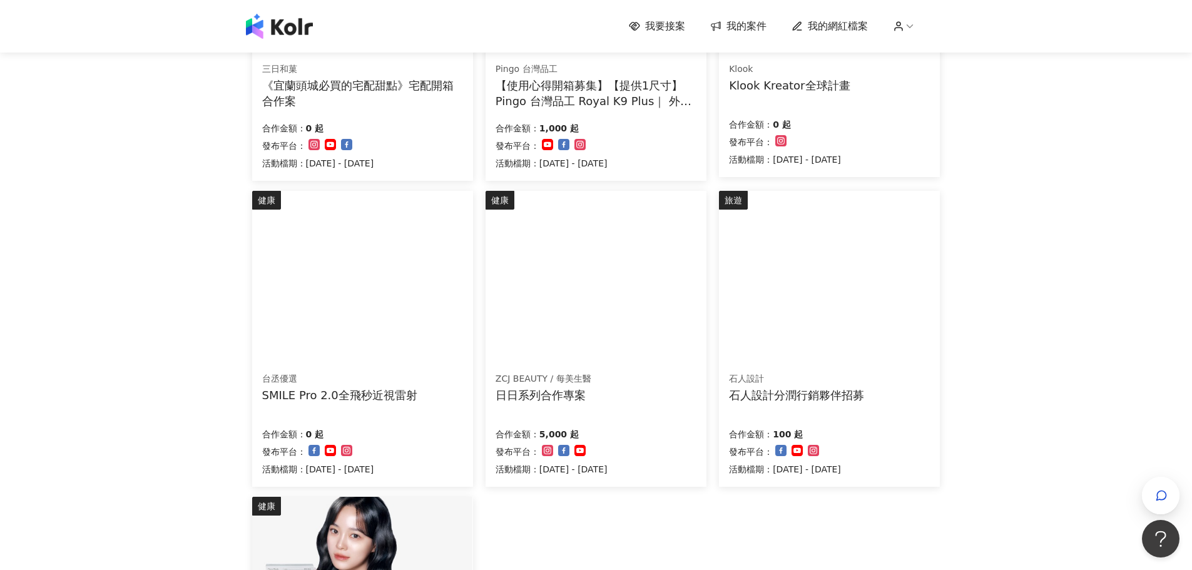
scroll to position [313, 0]
